Goal: Register for event/course

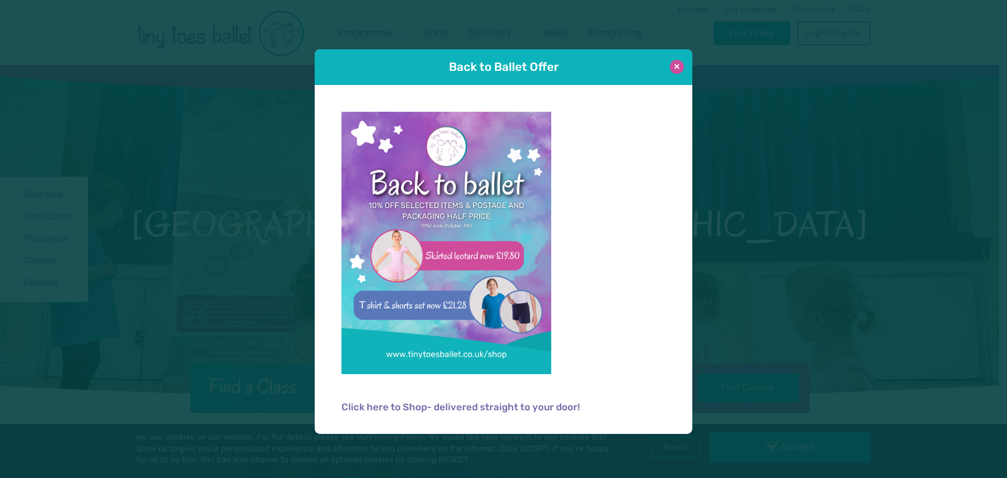
click at [673, 70] on button at bounding box center [677, 67] width 14 height 14
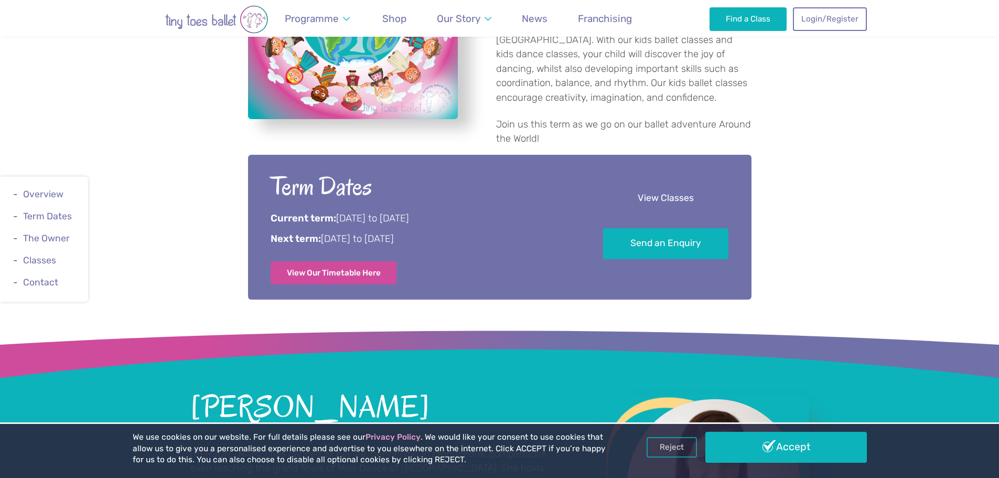
click at [636, 183] on link "View Classes" at bounding box center [665, 198] width 125 height 31
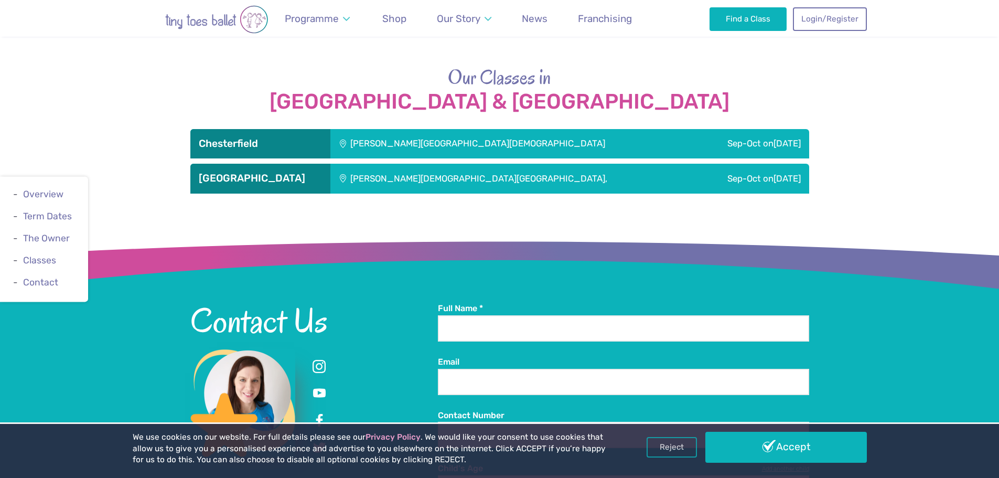
scroll to position [1159, 0]
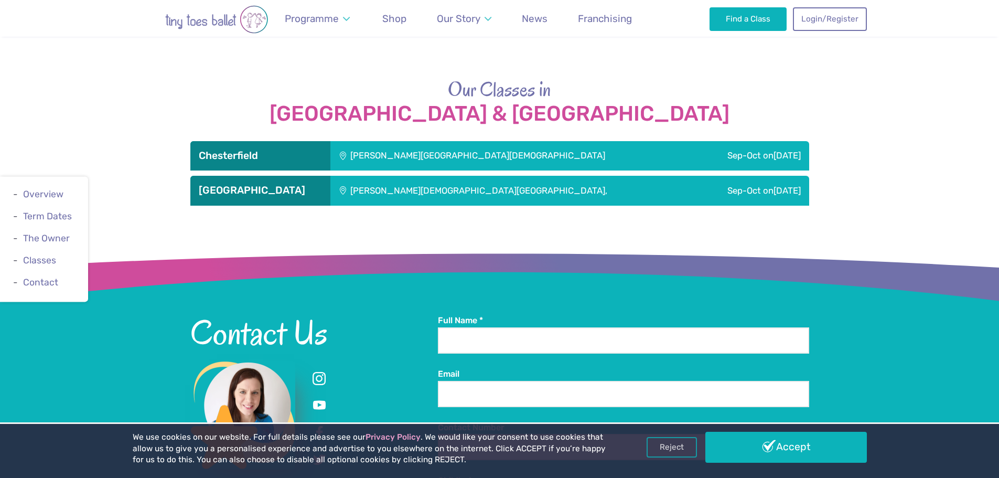
click at [493, 176] on div "[PERSON_NAME][DEMOGRAPHIC_DATA][GEOGRAPHIC_DATA]," at bounding box center [512, 190] width 364 height 29
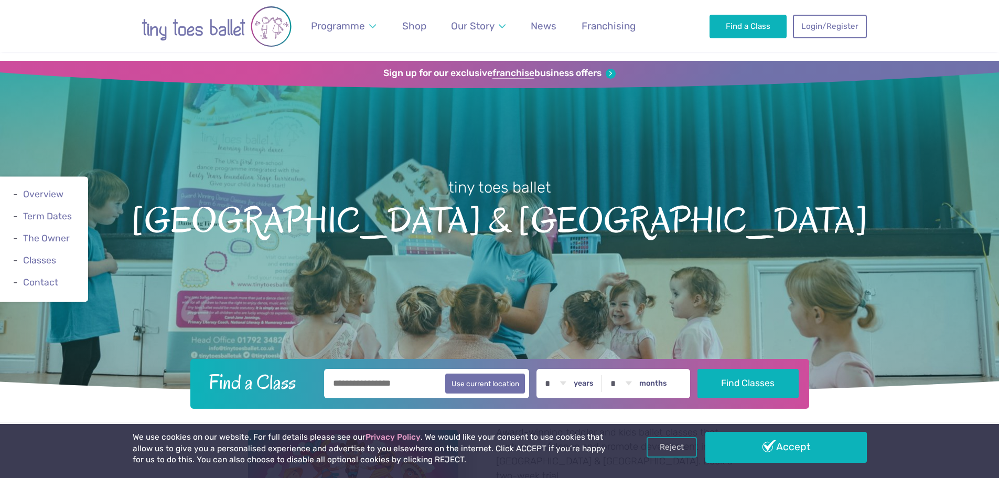
scroll to position [0, 0]
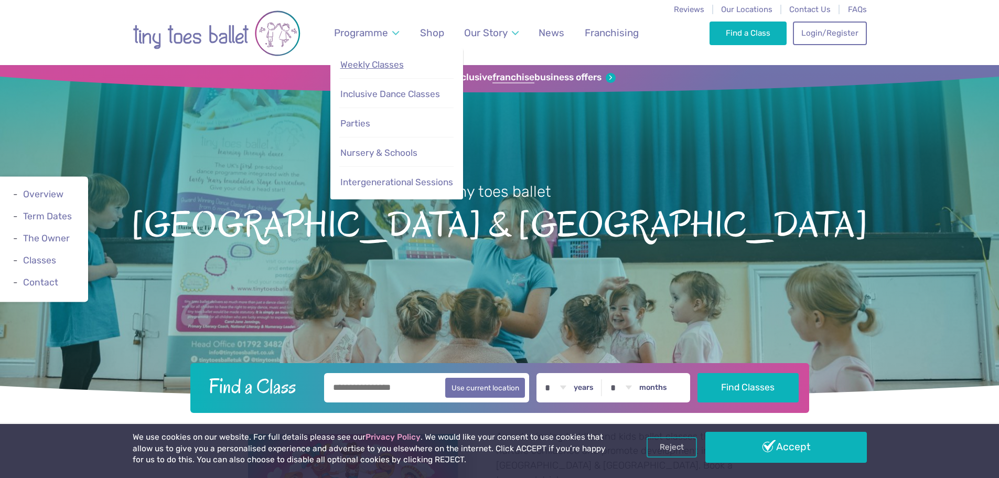
click at [360, 66] on span "Weekly Classes" at bounding box center [371, 64] width 63 height 10
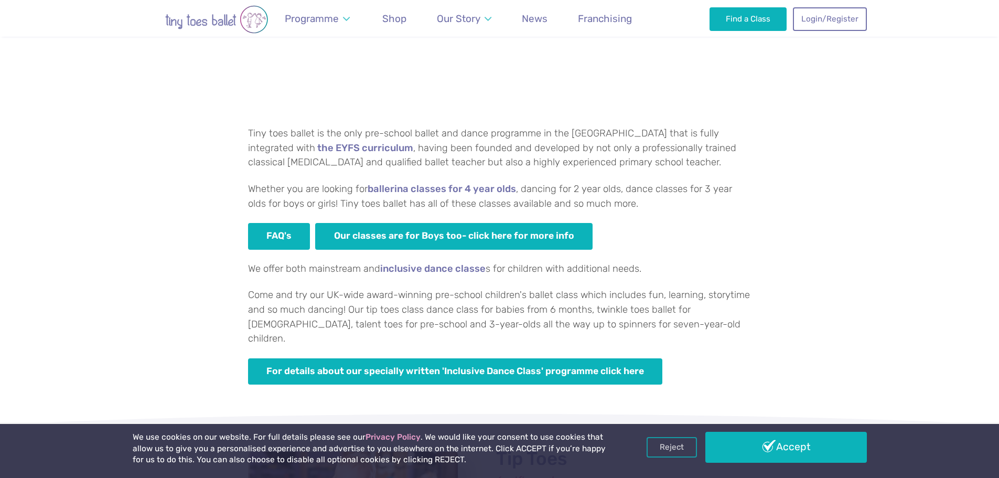
scroll to position [787, 0]
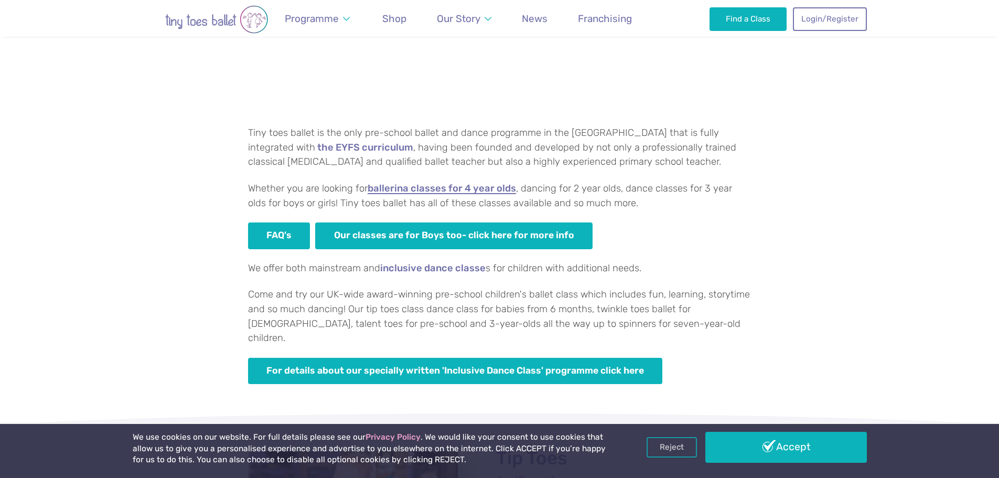
click at [478, 188] on link "ballerina classes for 4 year olds" at bounding box center [442, 189] width 148 height 10
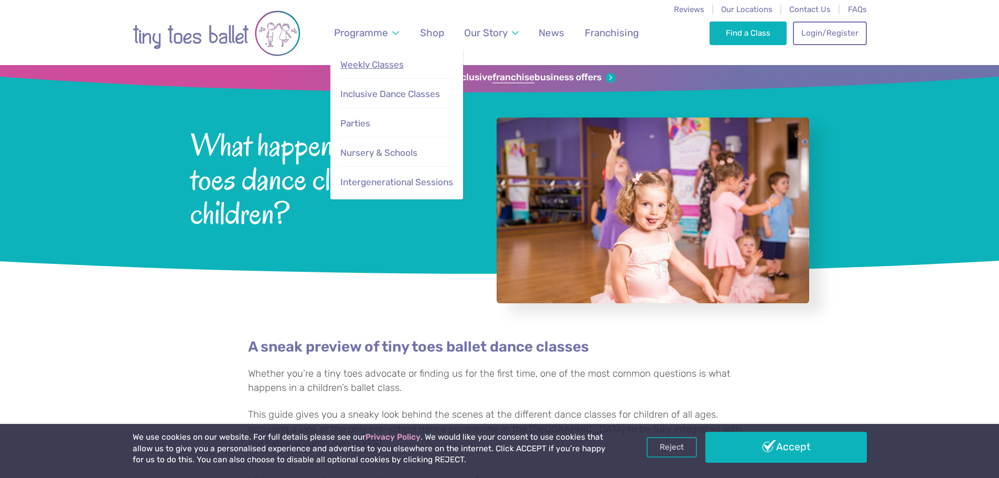
click at [359, 60] on span "Weekly Classes" at bounding box center [371, 64] width 63 height 10
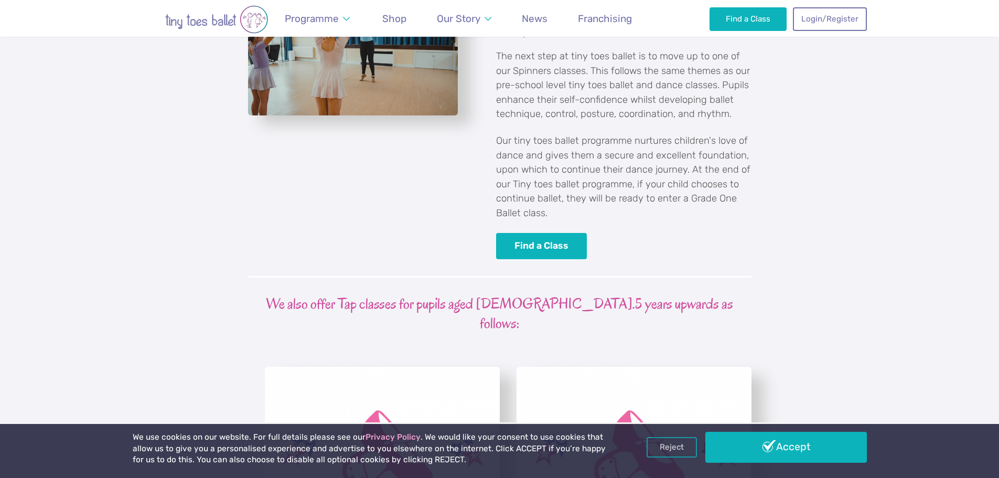
scroll to position [2570, 0]
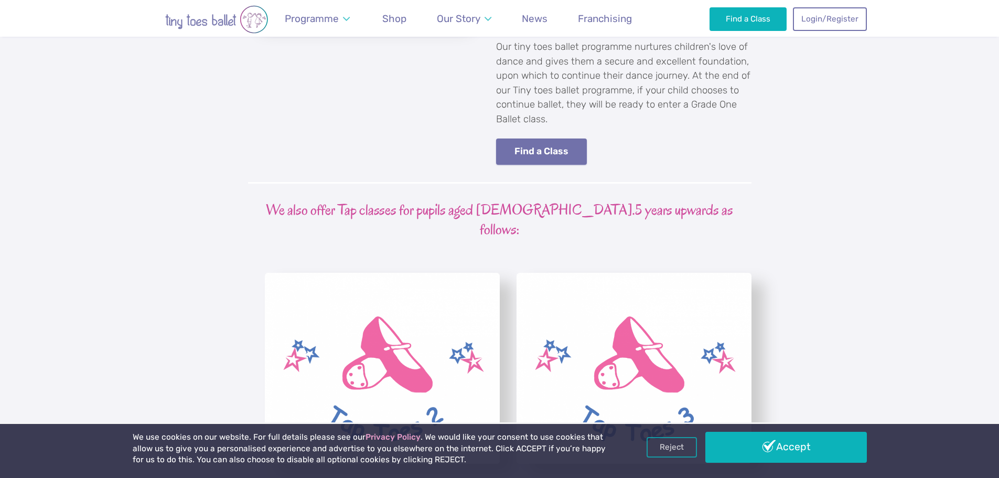
click at [544, 138] on link "Find a Class" at bounding box center [541, 151] width 91 height 27
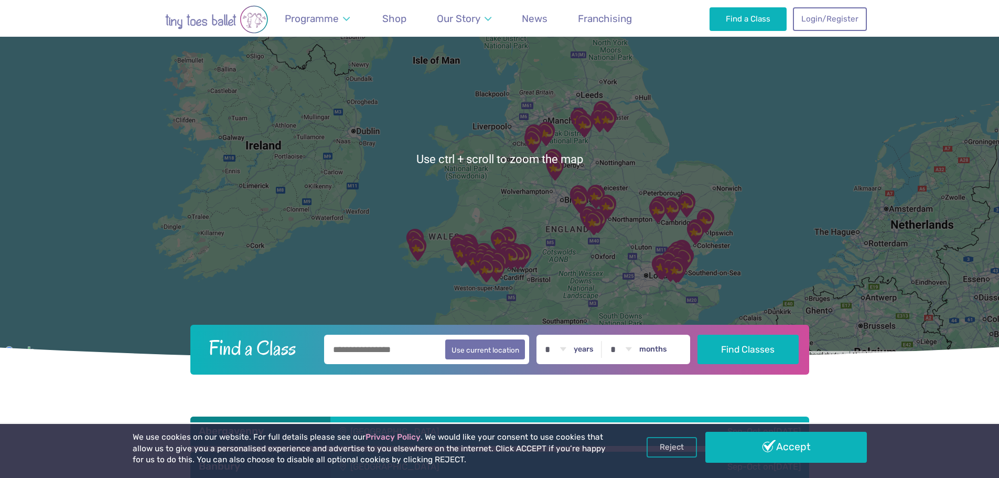
scroll to position [210, 0]
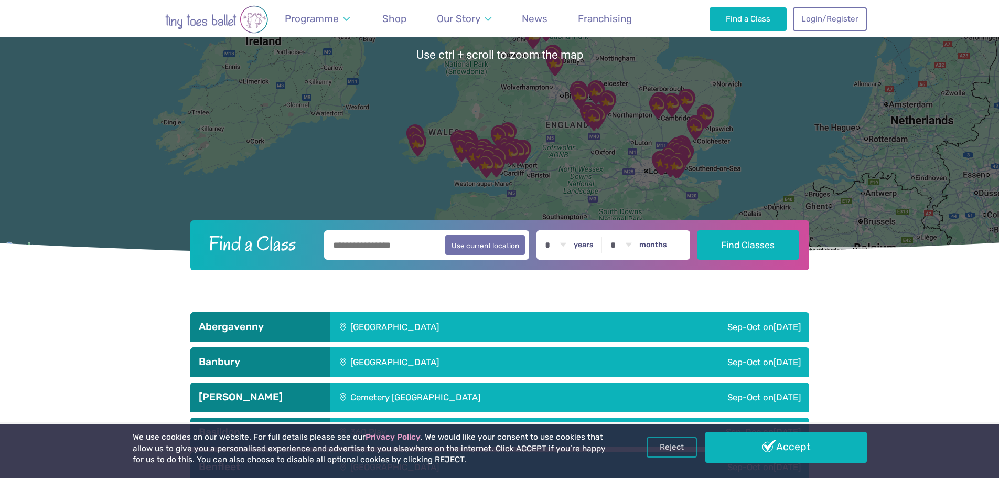
click at [382, 245] on input "text" at bounding box center [427, 244] width 206 height 29
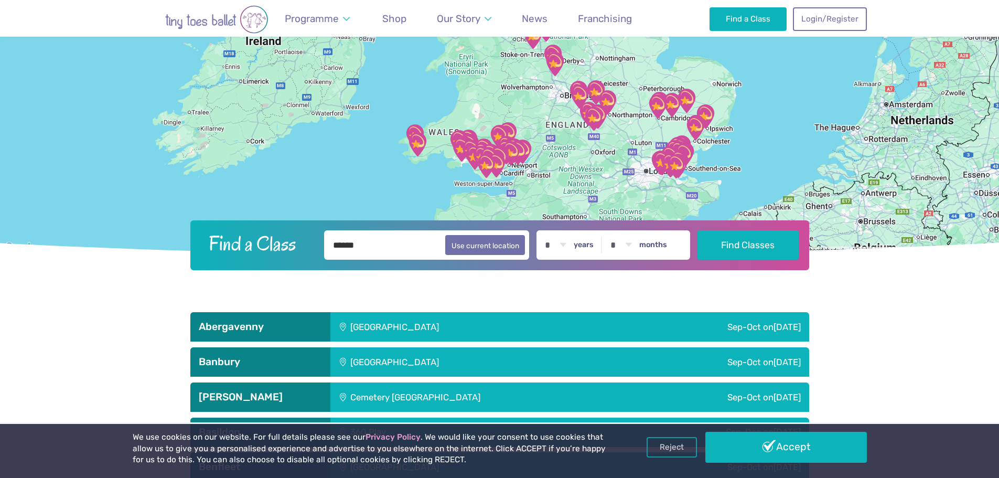
type input "******"
click at [698, 230] on button "Find Classes" at bounding box center [748, 244] width 101 height 29
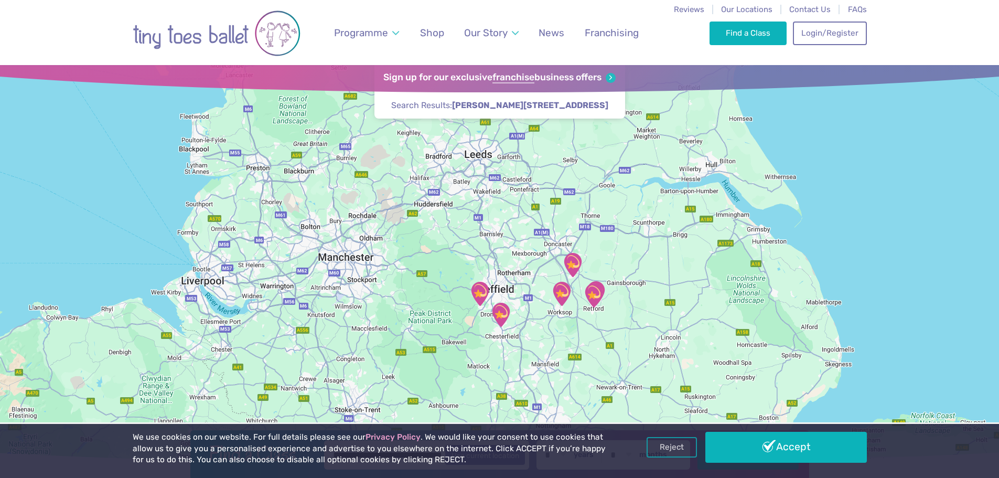
click at [573, 259] on img "Harworth and Bircotes Town Hall" at bounding box center [573, 265] width 26 height 26
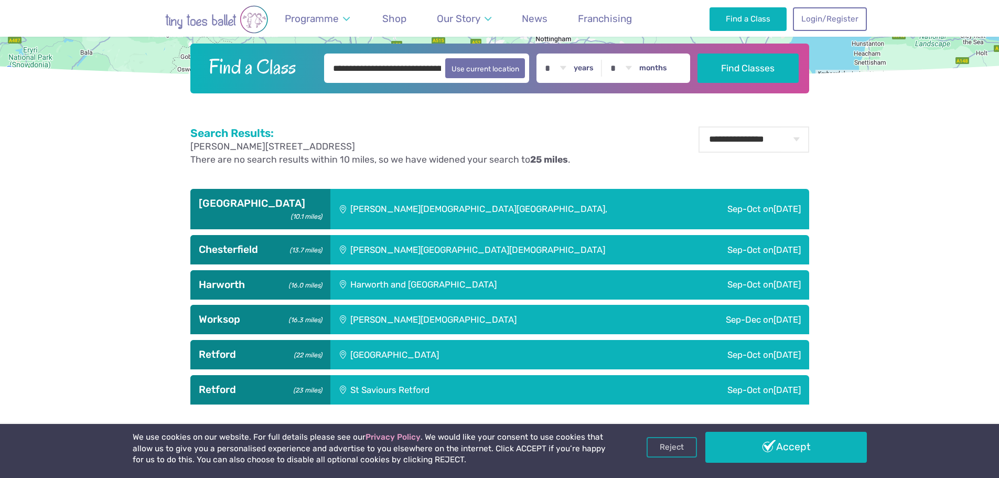
scroll to position [453, 0]
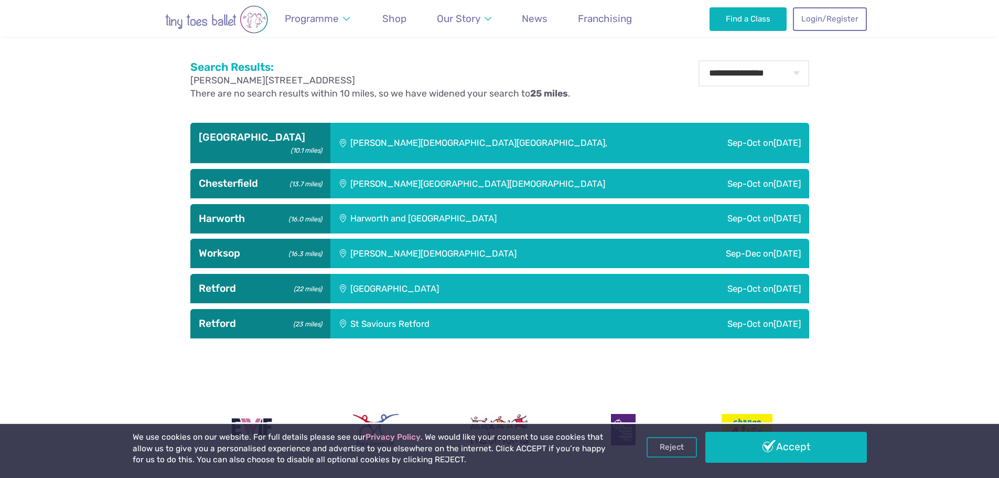
click at [445, 206] on div "Harworth and [GEOGRAPHIC_DATA]" at bounding box center [488, 218] width 316 height 29
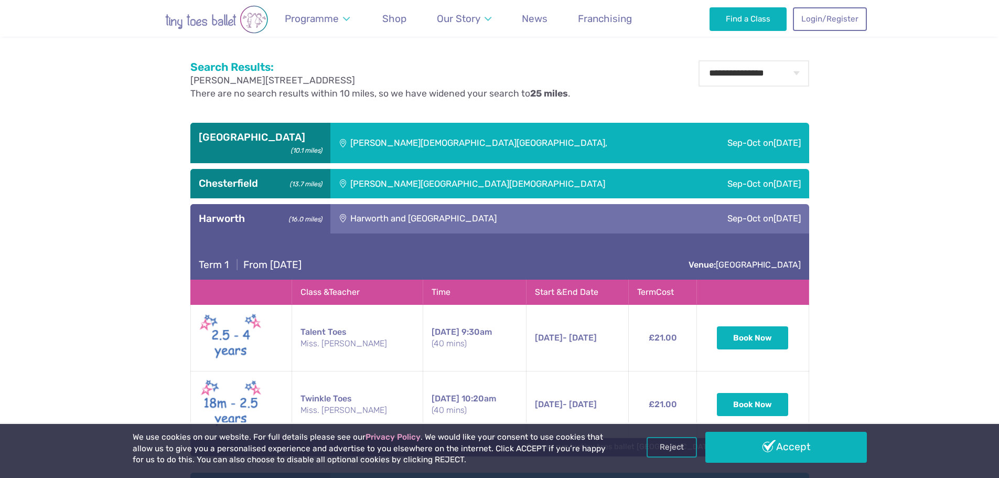
scroll to position [505, 0]
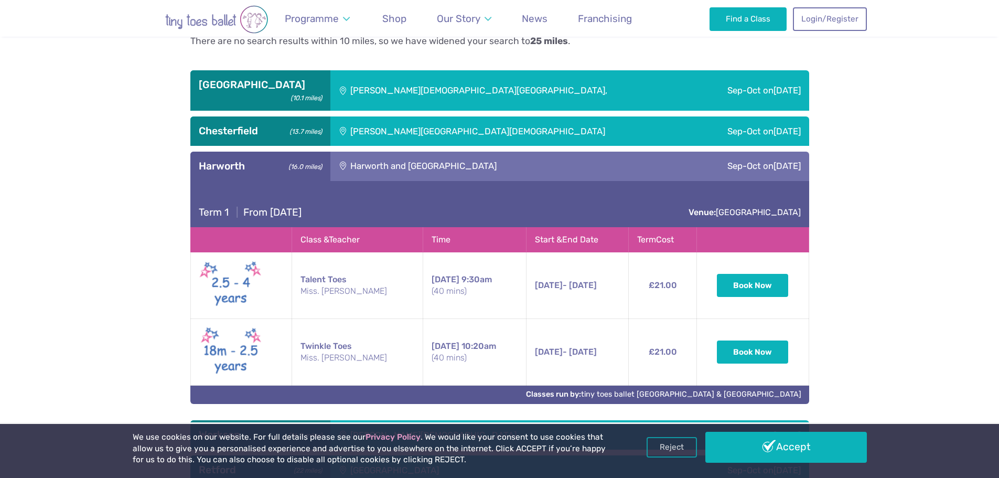
click at [431, 93] on div "[PERSON_NAME][DEMOGRAPHIC_DATA][GEOGRAPHIC_DATA]," at bounding box center [512, 90] width 364 height 40
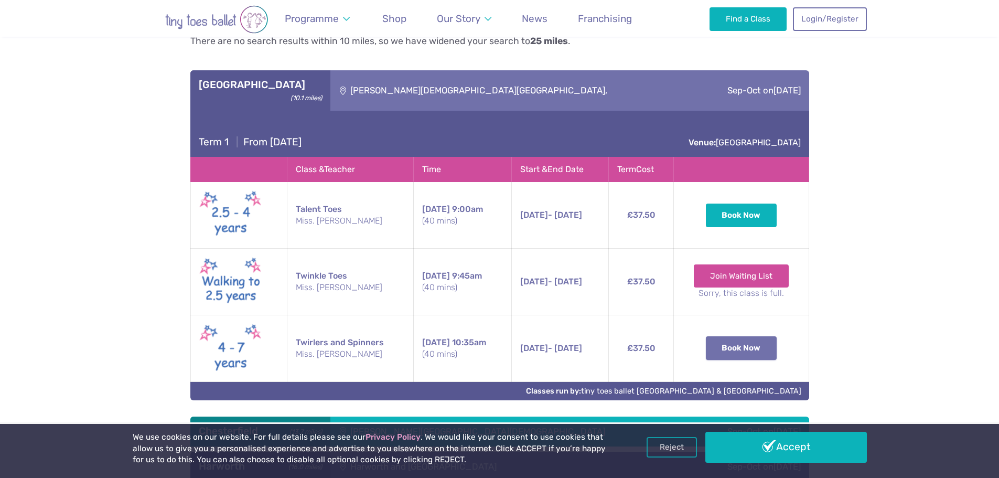
click at [753, 336] on button "Book Now" at bounding box center [741, 347] width 71 height 23
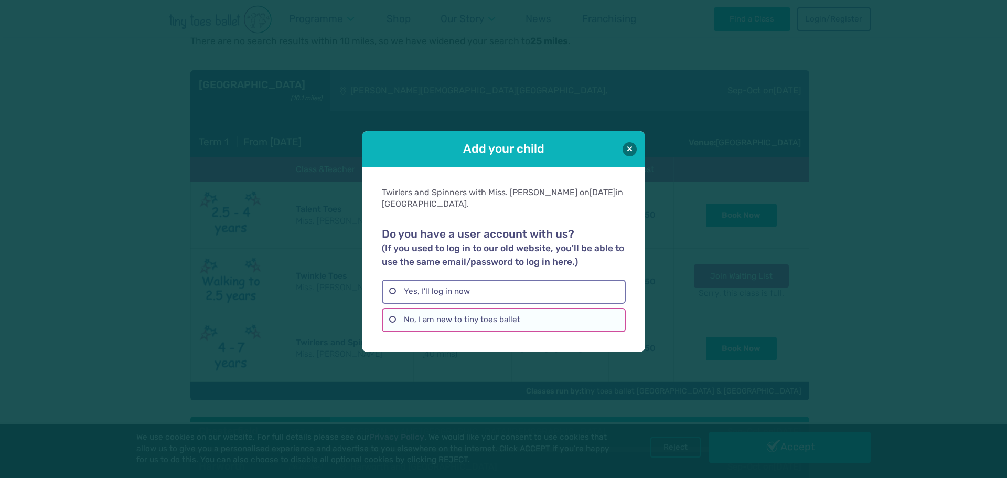
click at [491, 321] on label "No, I am new to tiny toes ballet" at bounding box center [503, 320] width 243 height 24
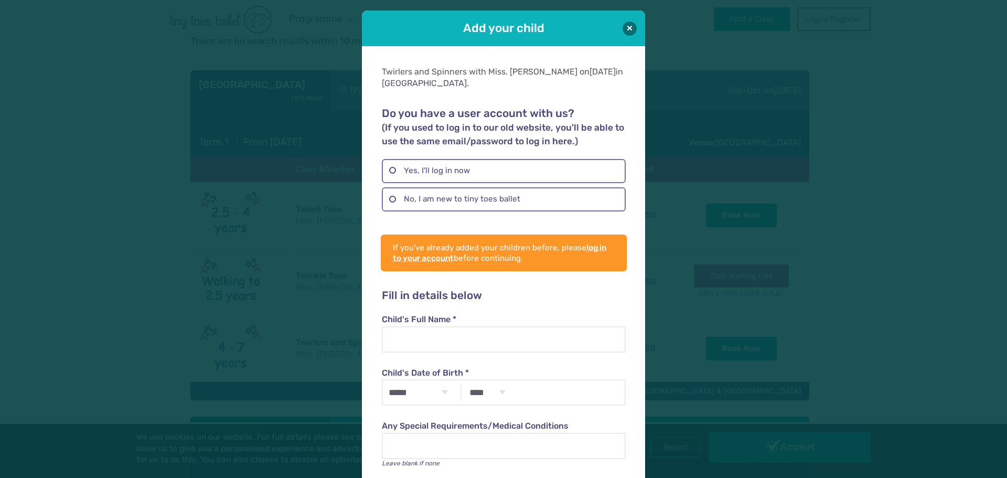
click at [634, 28] on div "Add your child" at bounding box center [503, 28] width 283 height 36
click at [625, 26] on button at bounding box center [630, 28] width 14 height 14
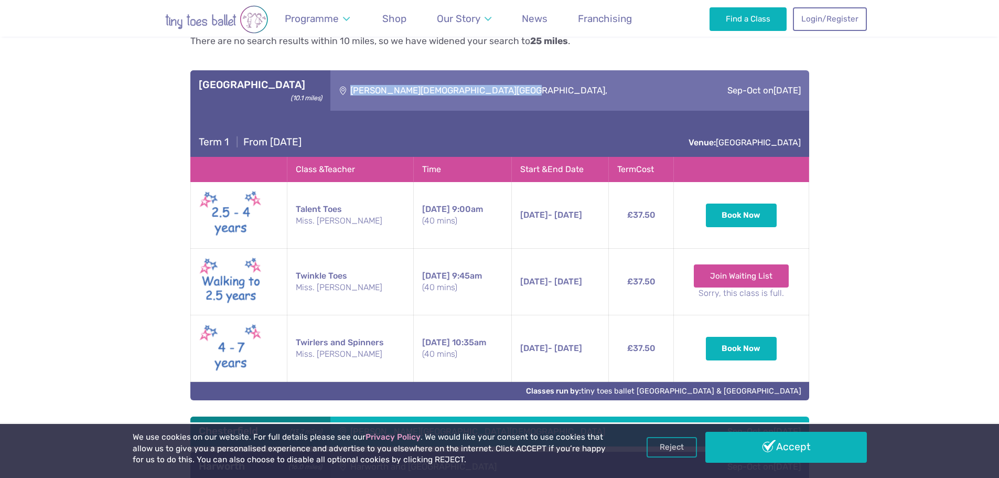
drag, startPoint x: 542, startPoint y: 79, endPoint x: 351, endPoint y: 91, distance: 190.8
click at [351, 91] on div "[PERSON_NAME][DEMOGRAPHIC_DATA][GEOGRAPHIC_DATA]," at bounding box center [512, 90] width 364 height 40
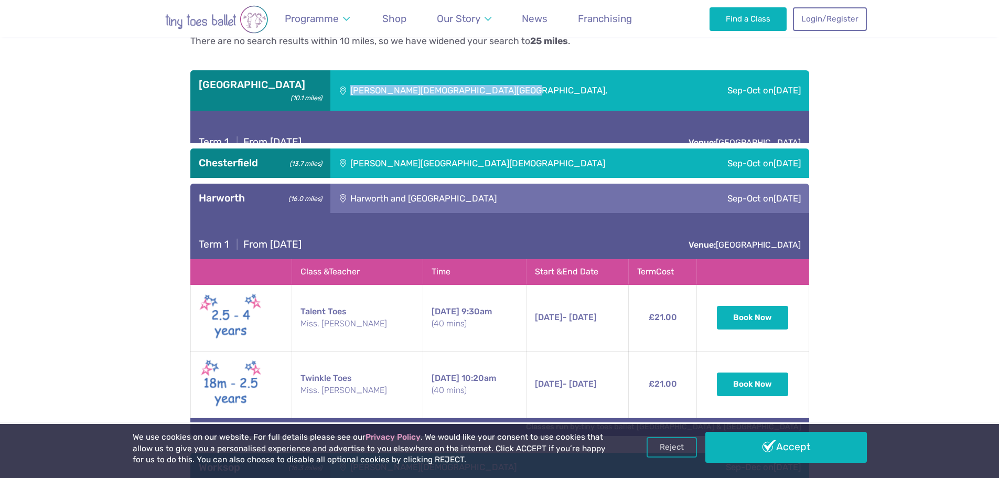
copy div "[PERSON_NAME][DEMOGRAPHIC_DATA][GEOGRAPHIC_DATA],"
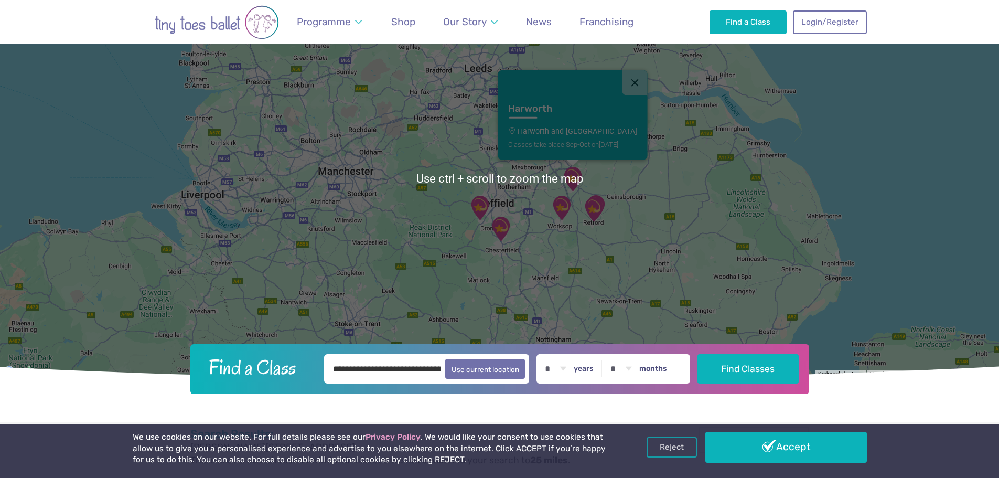
scroll to position [33, 0]
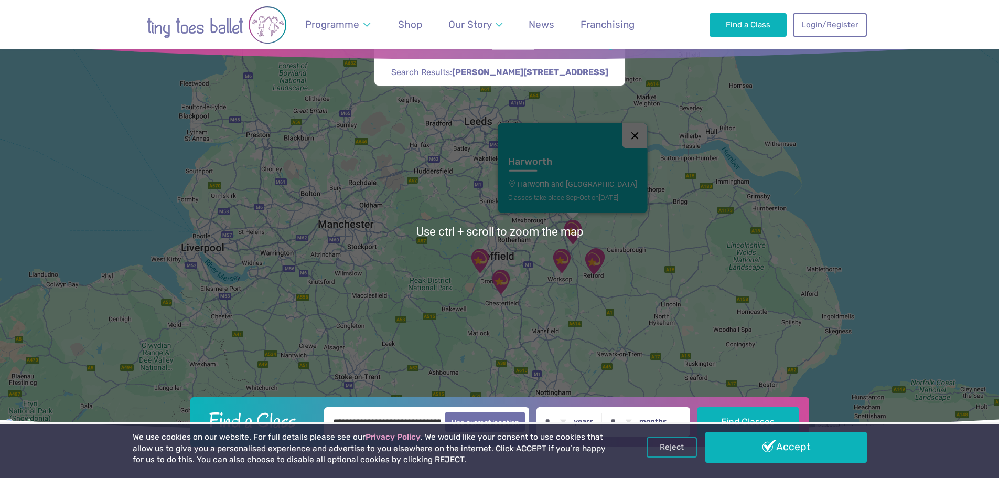
click at [629, 135] on button "Close" at bounding box center [634, 135] width 25 height 25
